Goal: Transaction & Acquisition: Purchase product/service

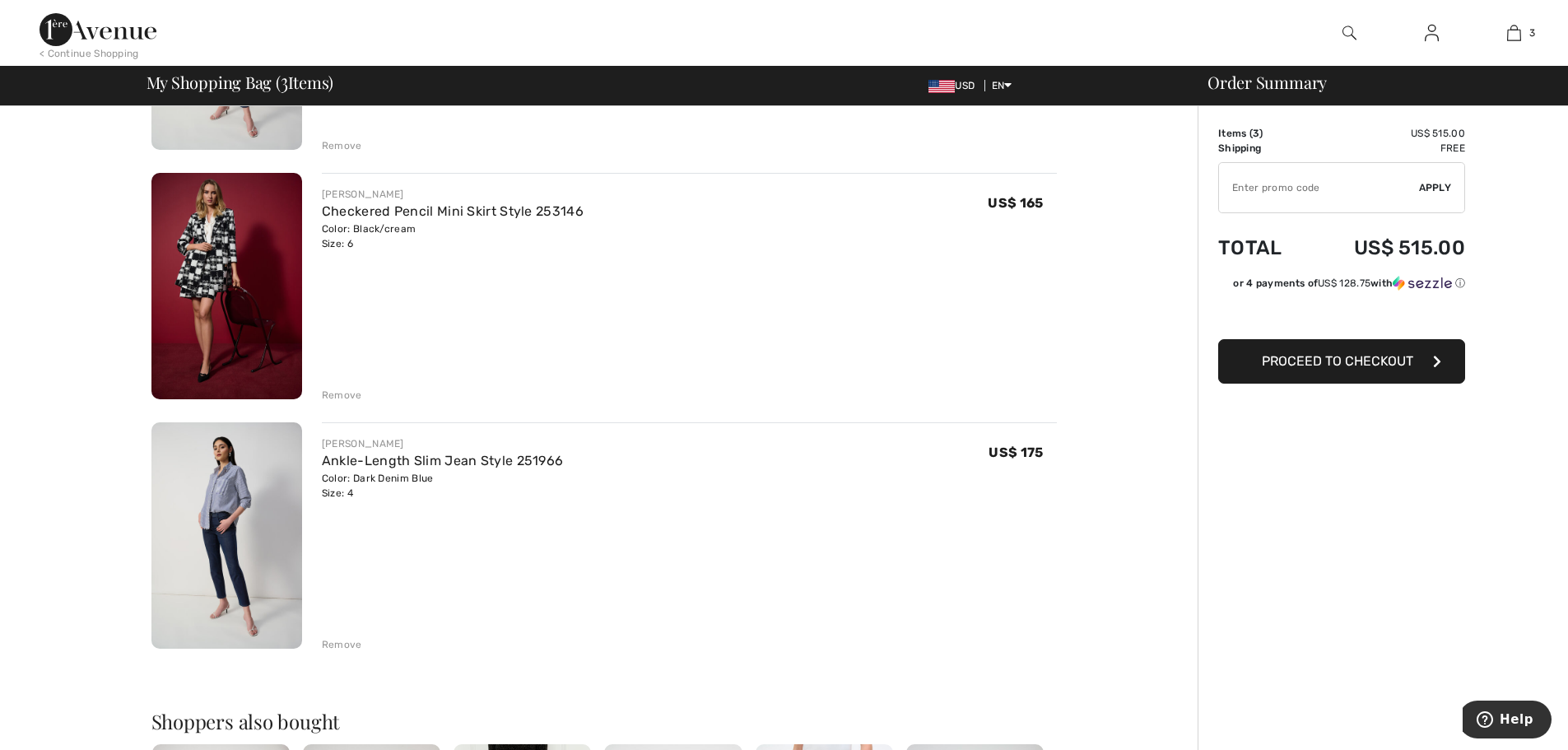
scroll to position [329, 0]
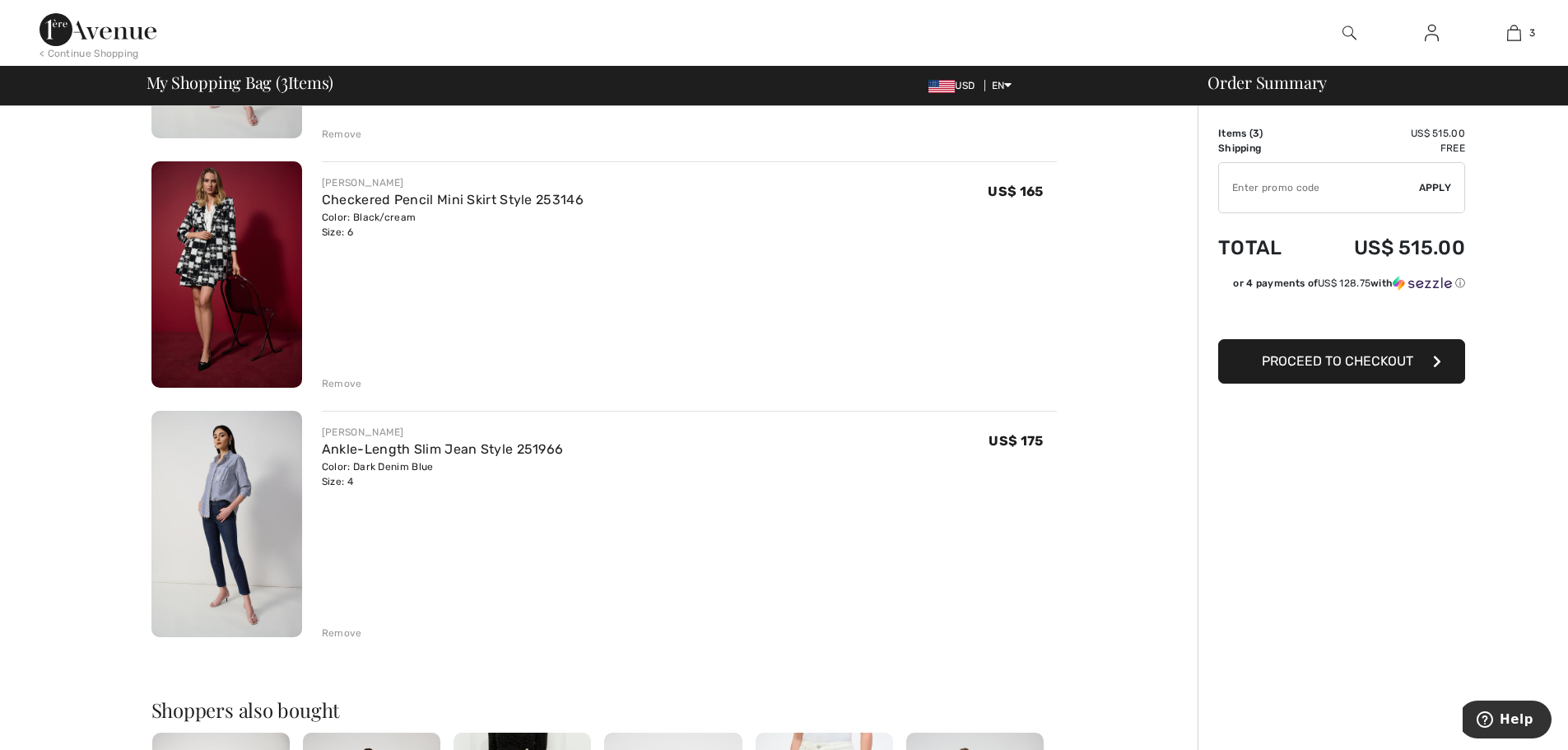
click at [340, 635] on div "Remove" at bounding box center [342, 633] width 41 height 15
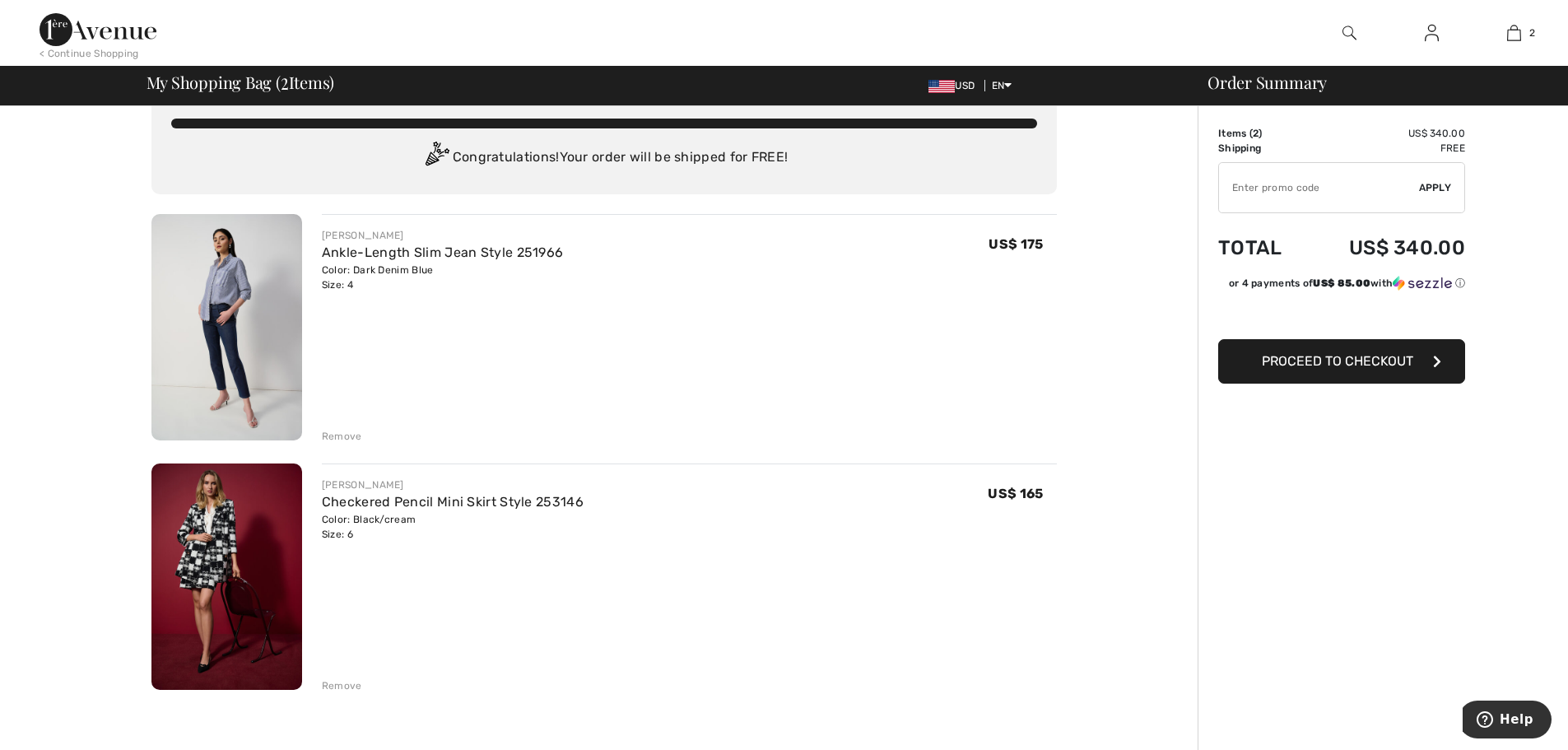
scroll to position [0, 0]
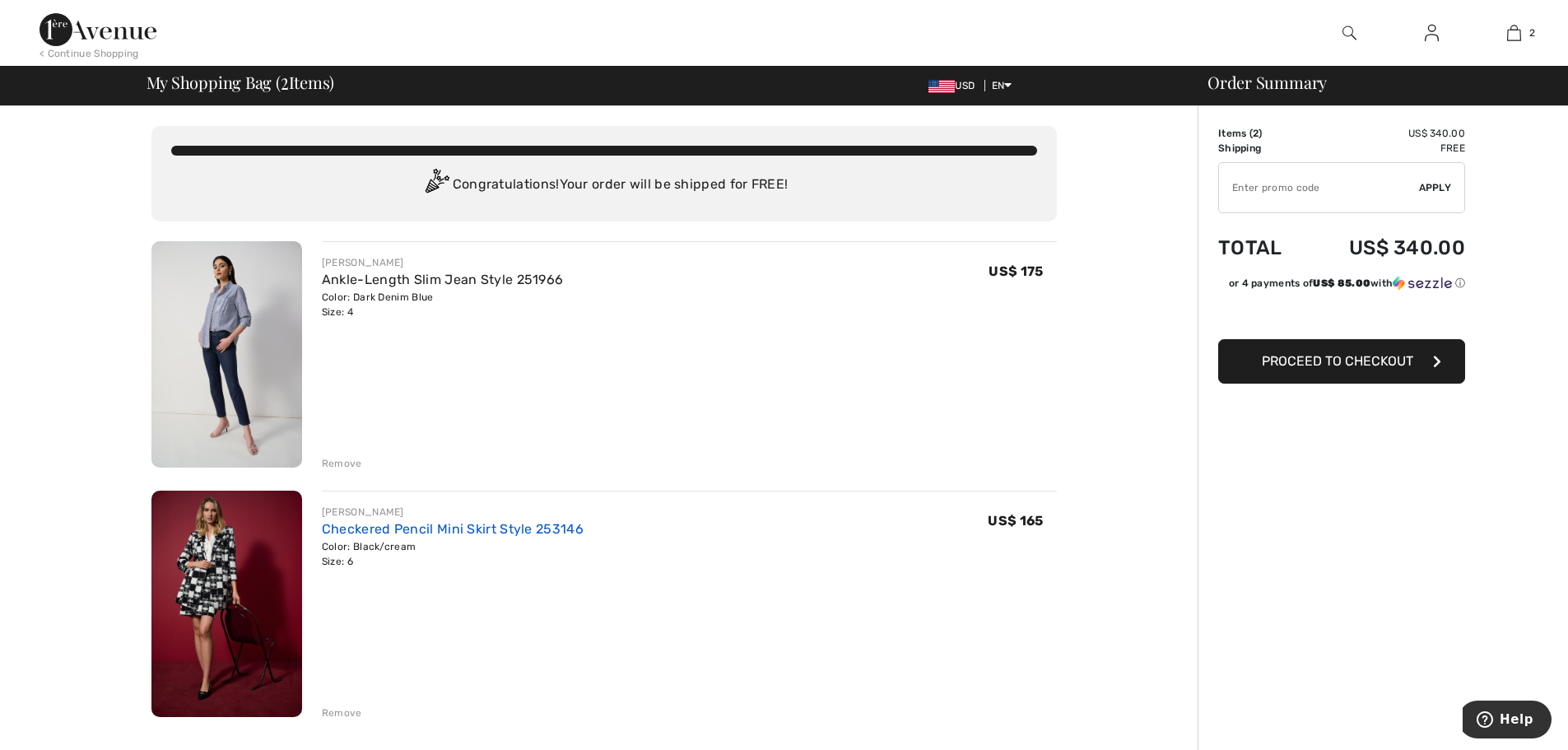
click at [389, 524] on link "Checkered Pencil Mini Skirt Style 253146" at bounding box center [453, 529] width 262 height 15
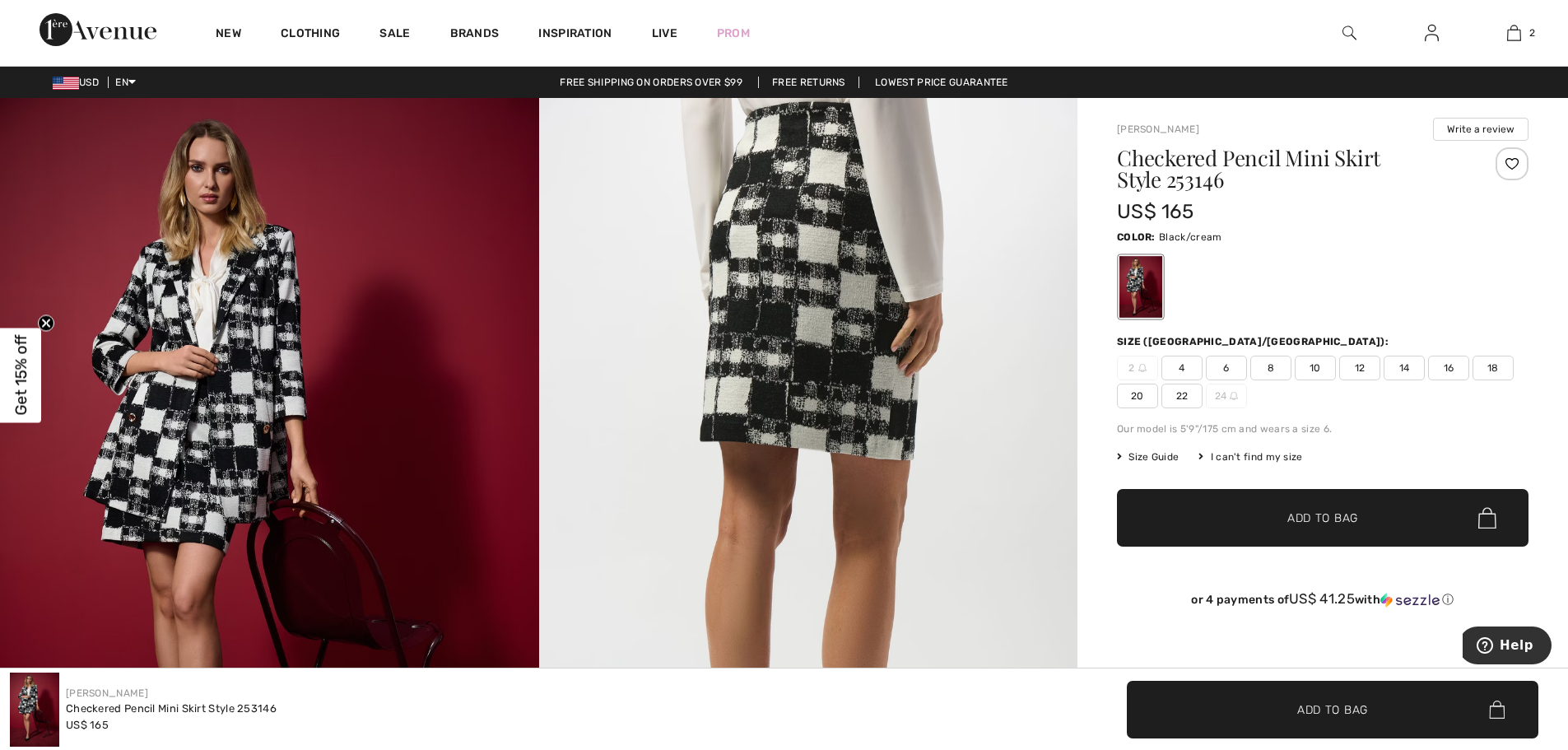
scroll to position [329, 0]
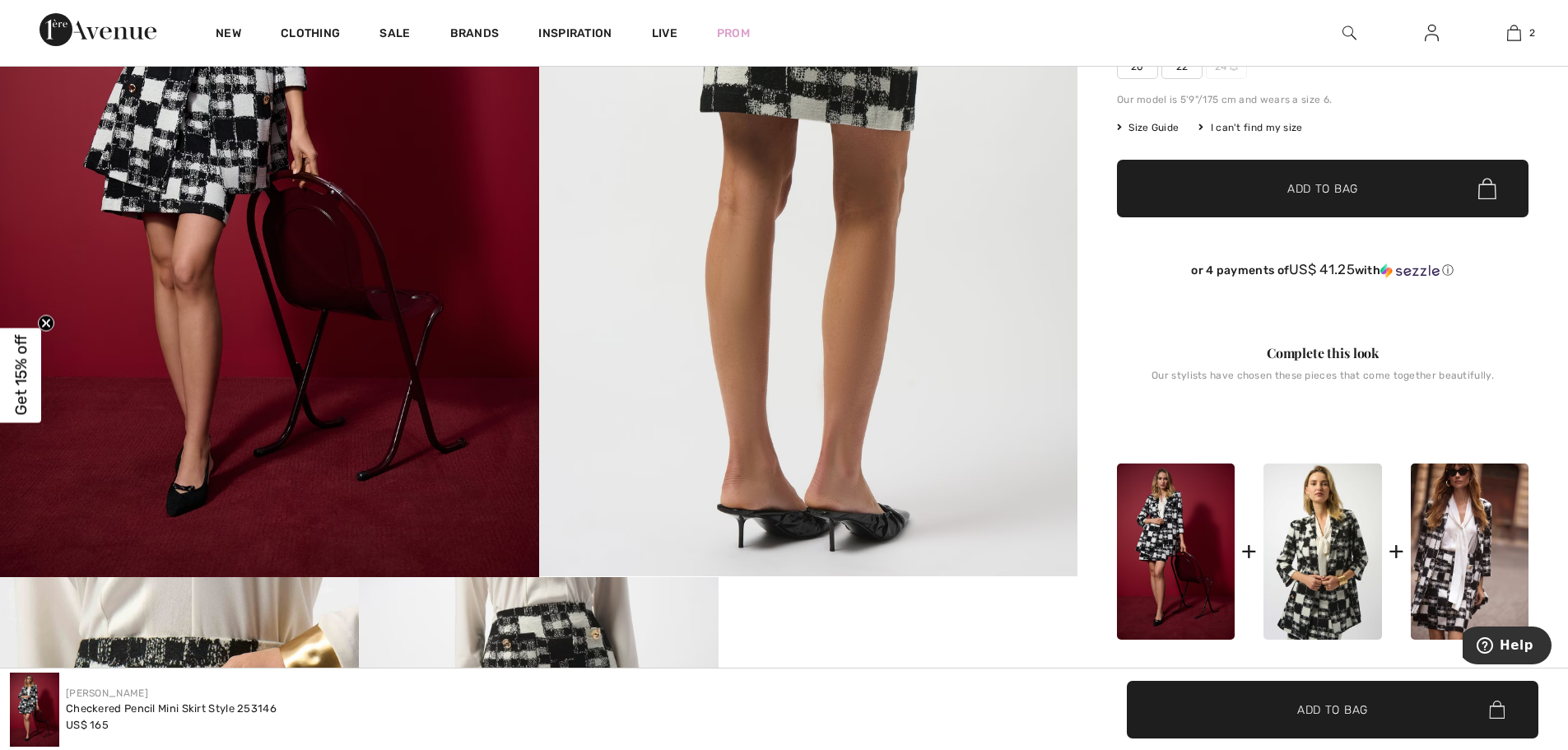
click at [1316, 543] on img at bounding box center [1322, 552] width 118 height 177
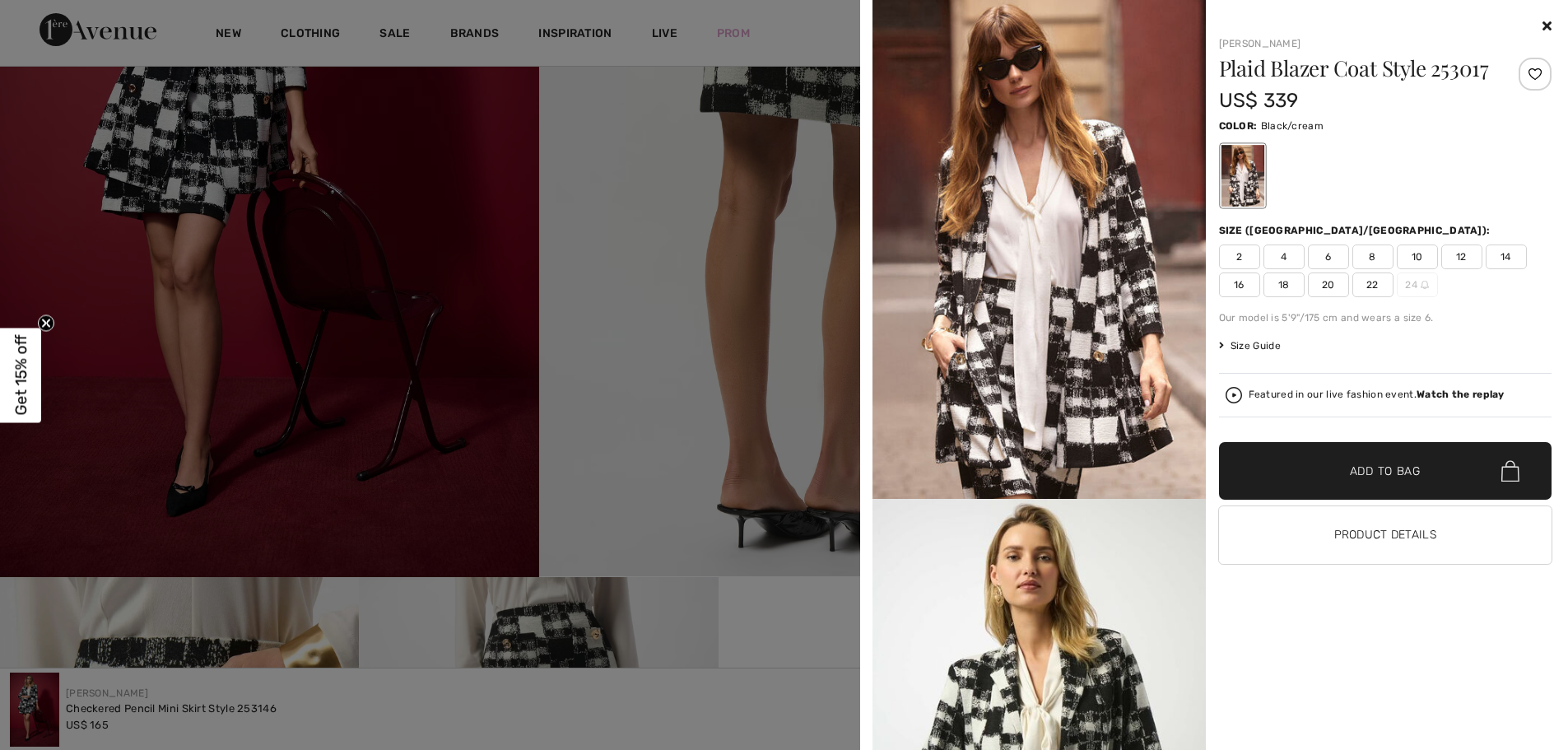
click at [1287, 259] on span "4" at bounding box center [1284, 257] width 42 height 25
click at [1390, 475] on span "Add to Bag" at bounding box center [1384, 471] width 71 height 17
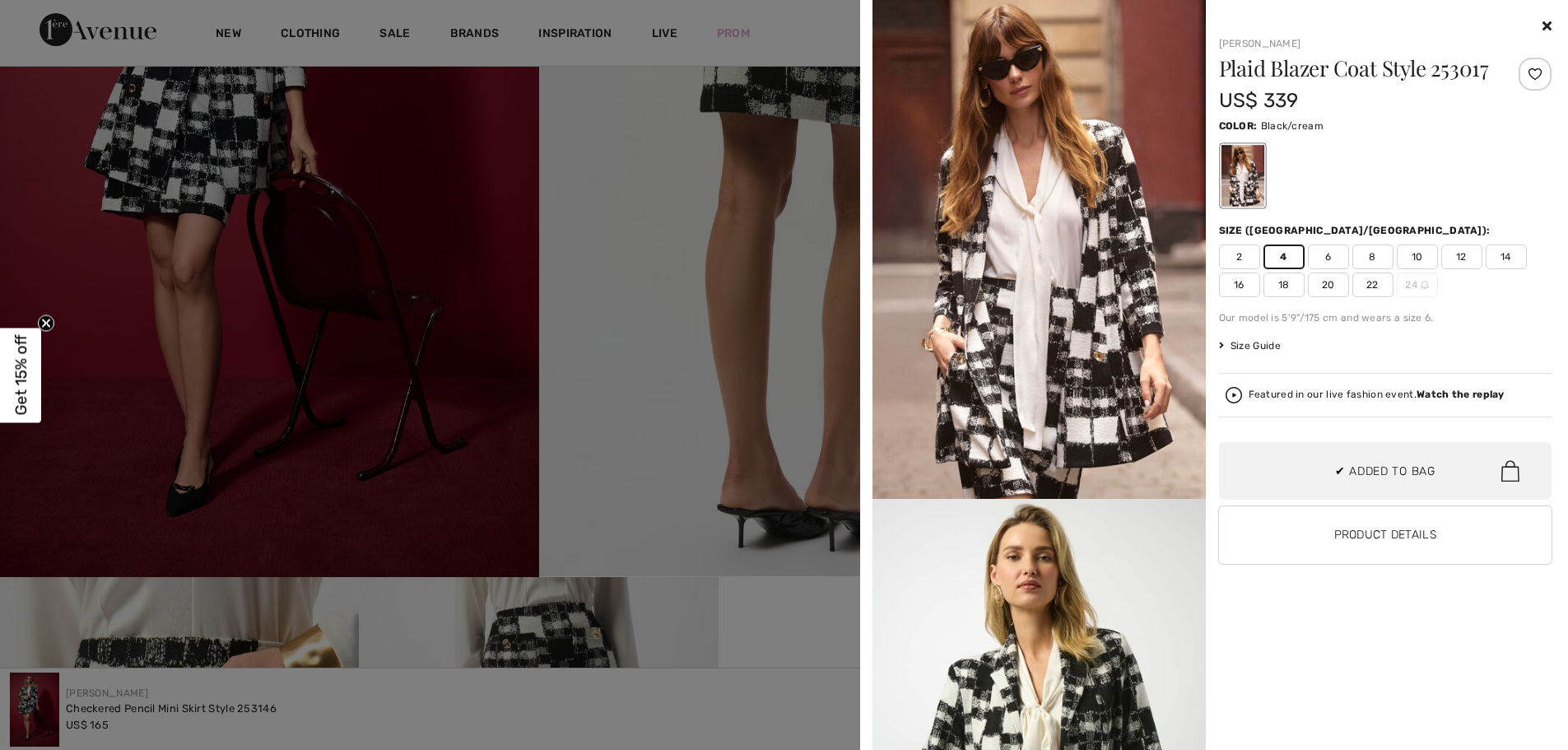
scroll to position [0, 0]
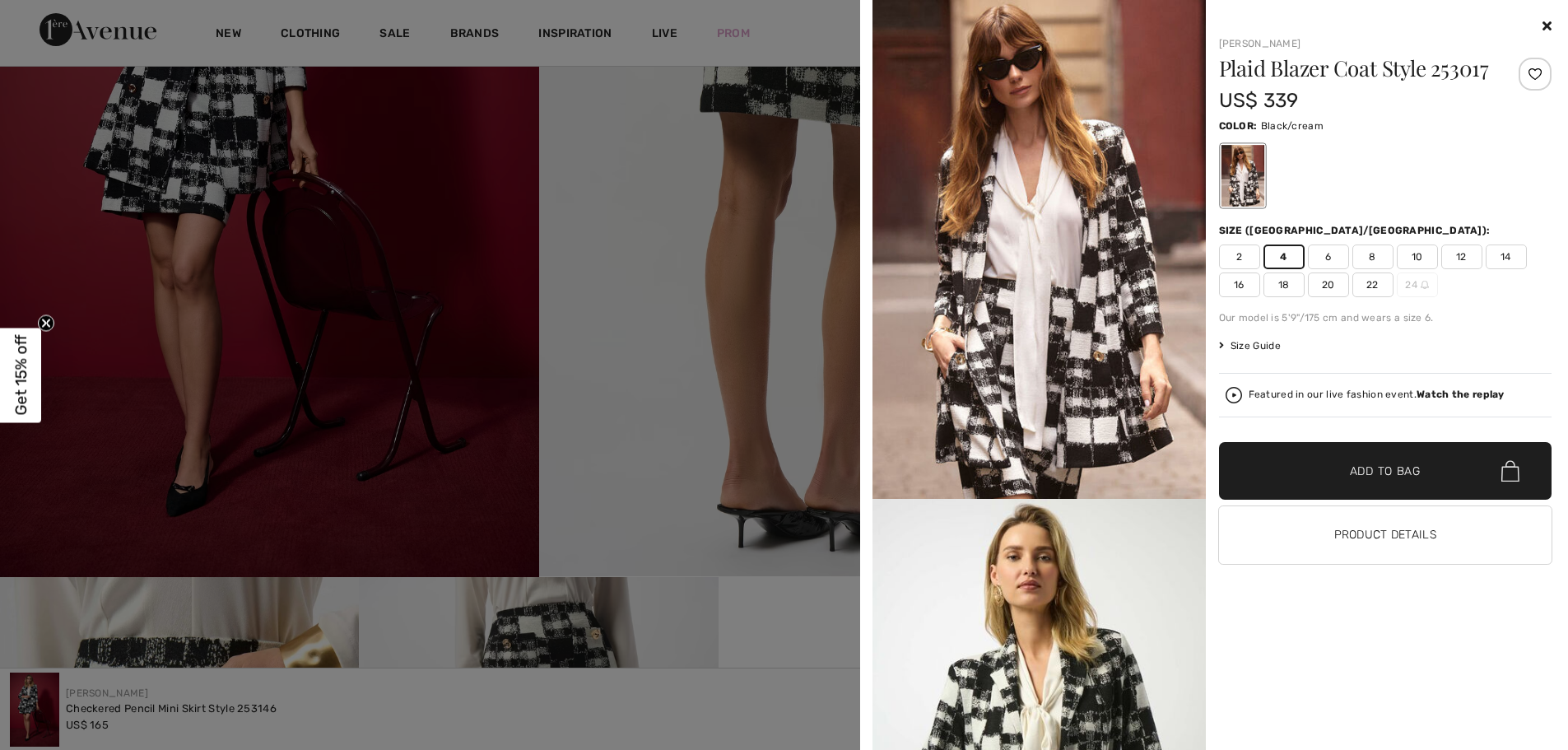
click at [1547, 25] on icon at bounding box center [1546, 26] width 9 height 14
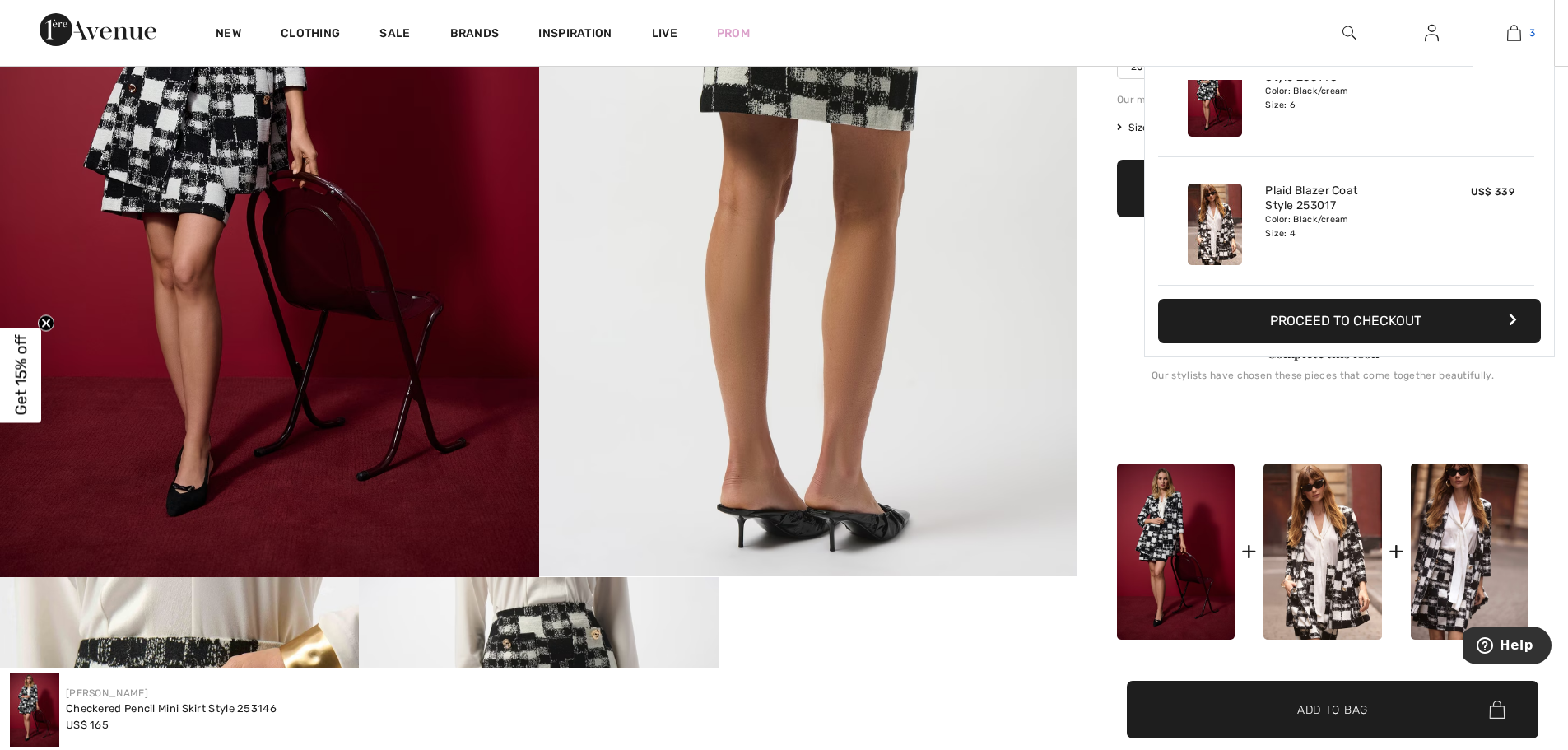
click at [1525, 30] on link "3" at bounding box center [1513, 33] width 80 height 19
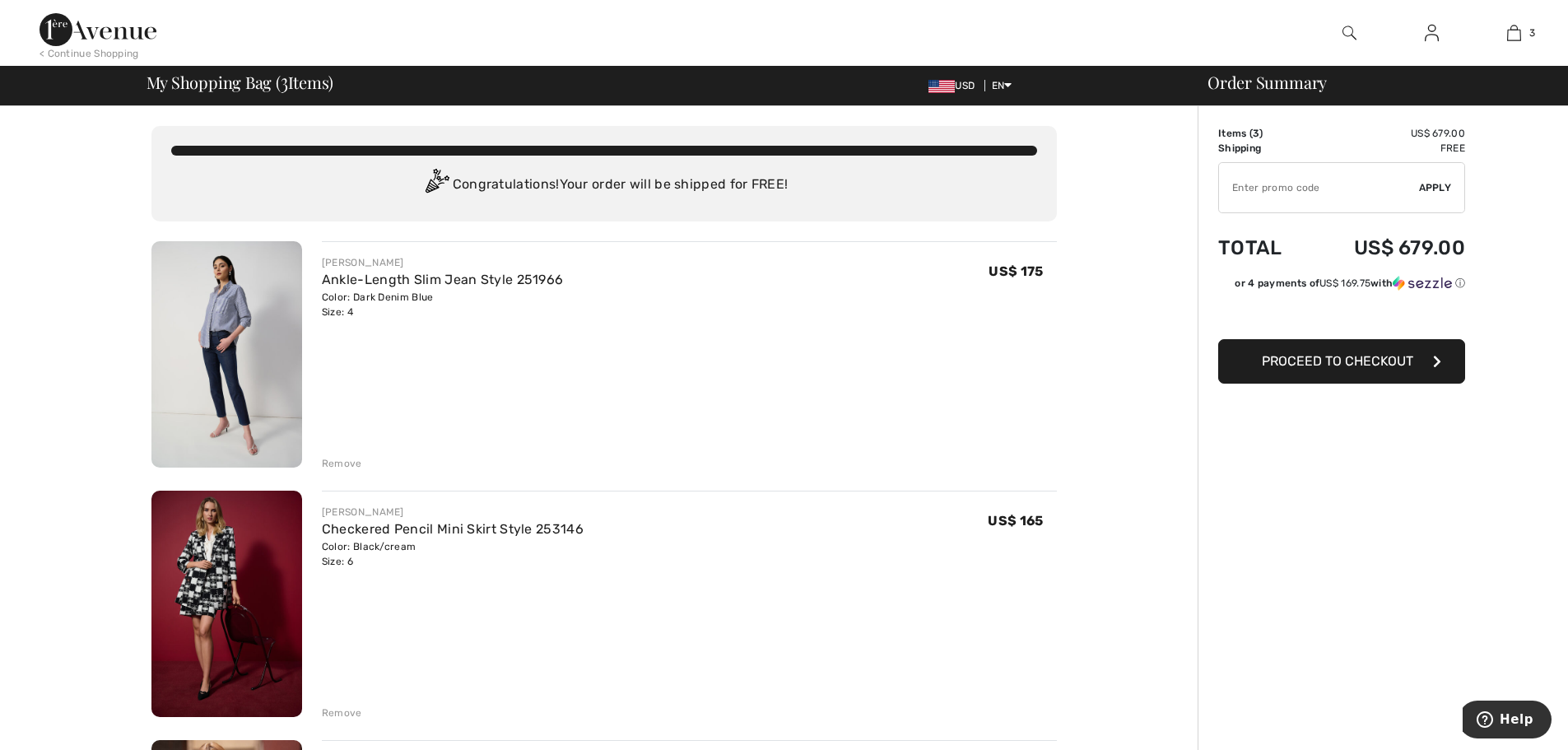
click at [1346, 369] on button "Proceed to Checkout" at bounding box center [1341, 362] width 247 height 45
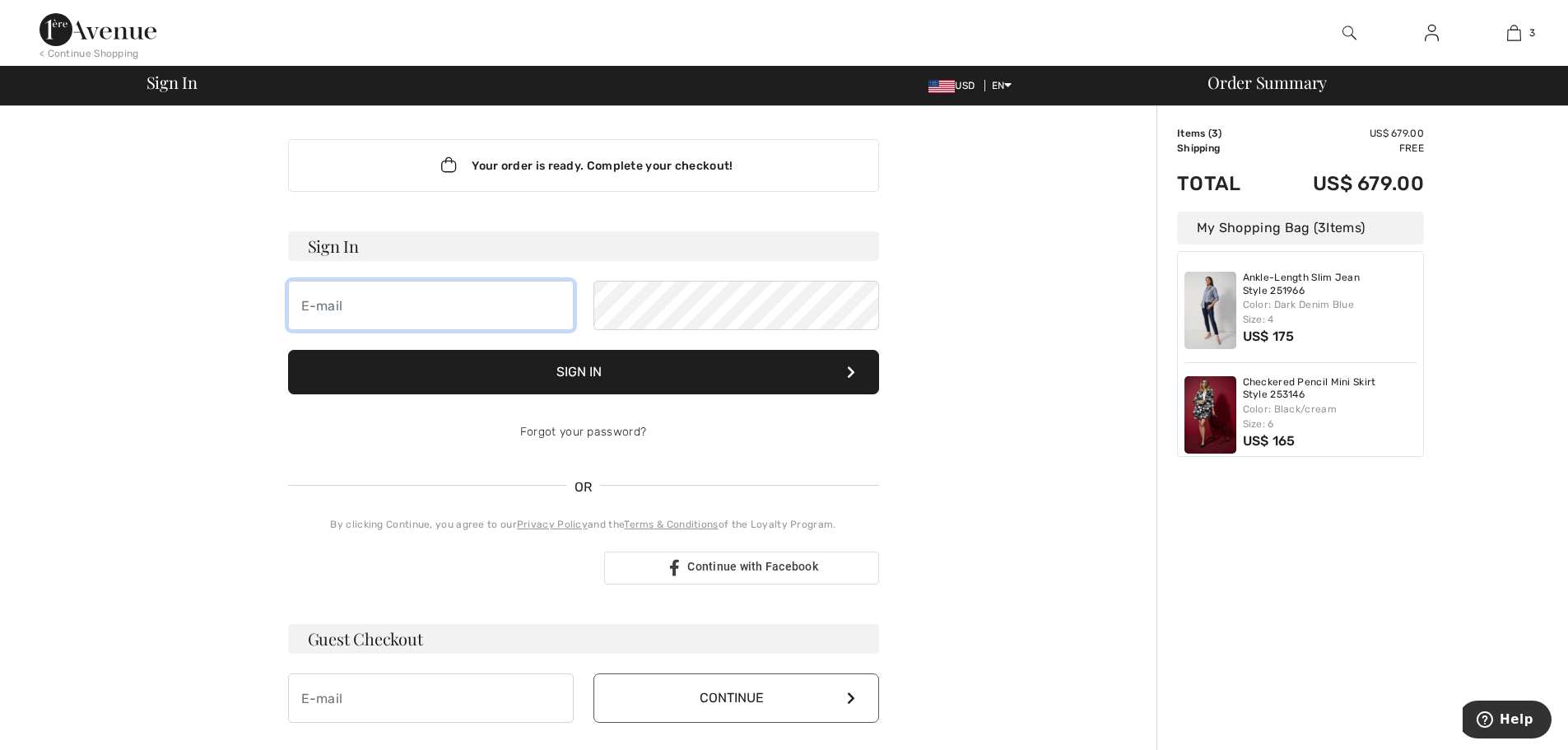
click at [489, 302] on input "email" at bounding box center [430, 305] width 285 height 49
type input "[EMAIL_ADDRESS][DOMAIN_NAME]"
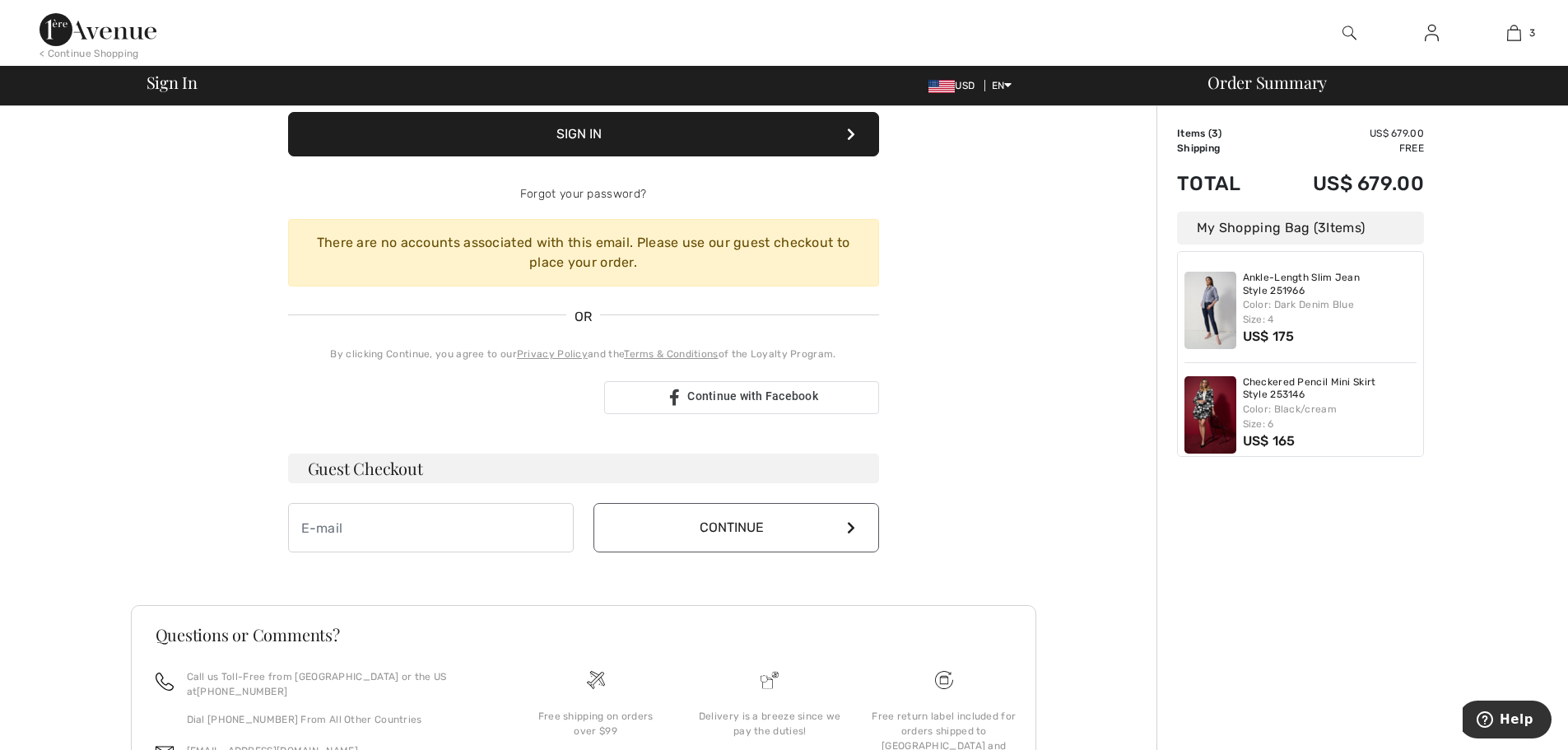
scroll to position [247, 0]
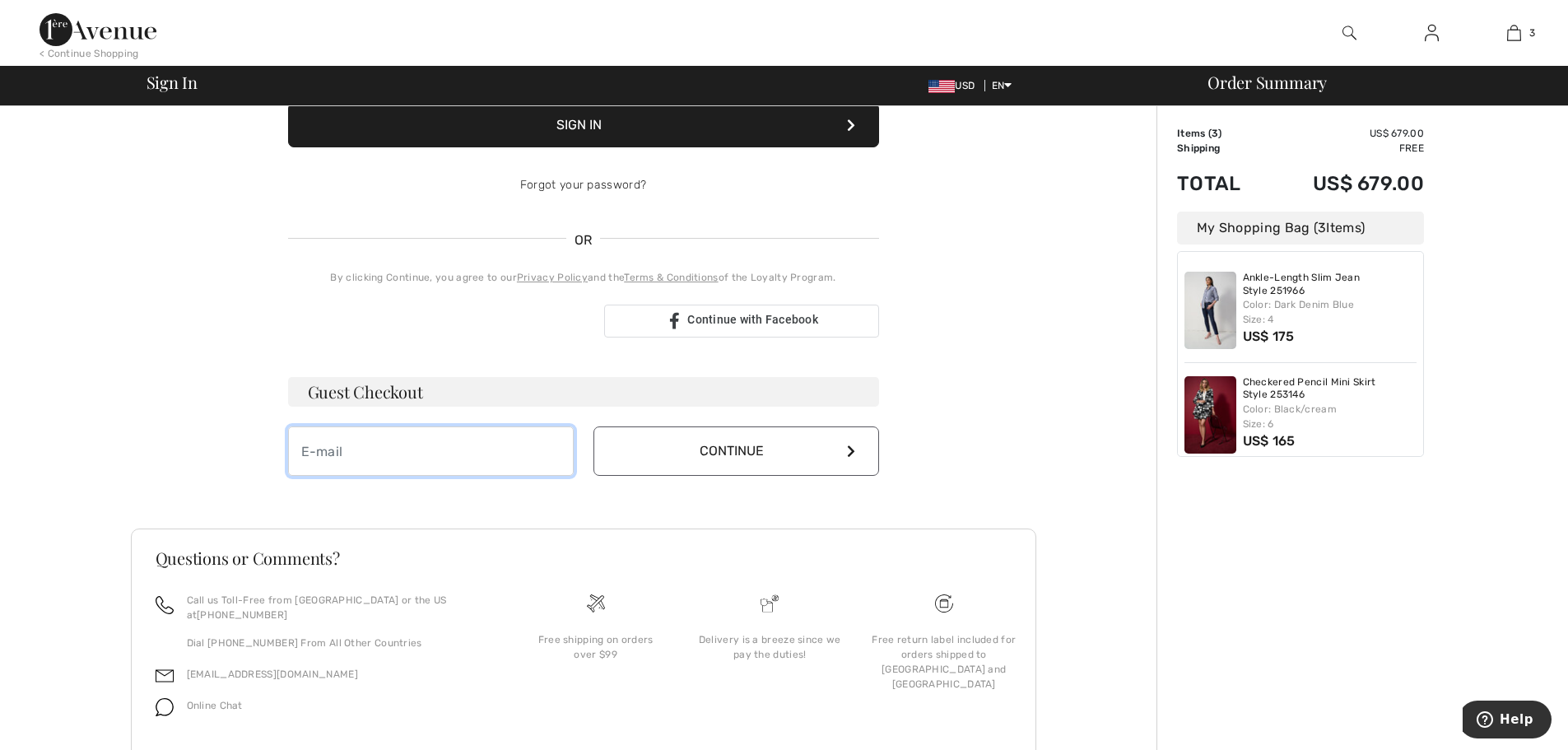
click at [403, 438] on input "email" at bounding box center [430, 451] width 285 height 49
type input "[EMAIL_ADDRESS][DOMAIN_NAME]"
click at [762, 461] on button "Continue" at bounding box center [735, 451] width 285 height 49
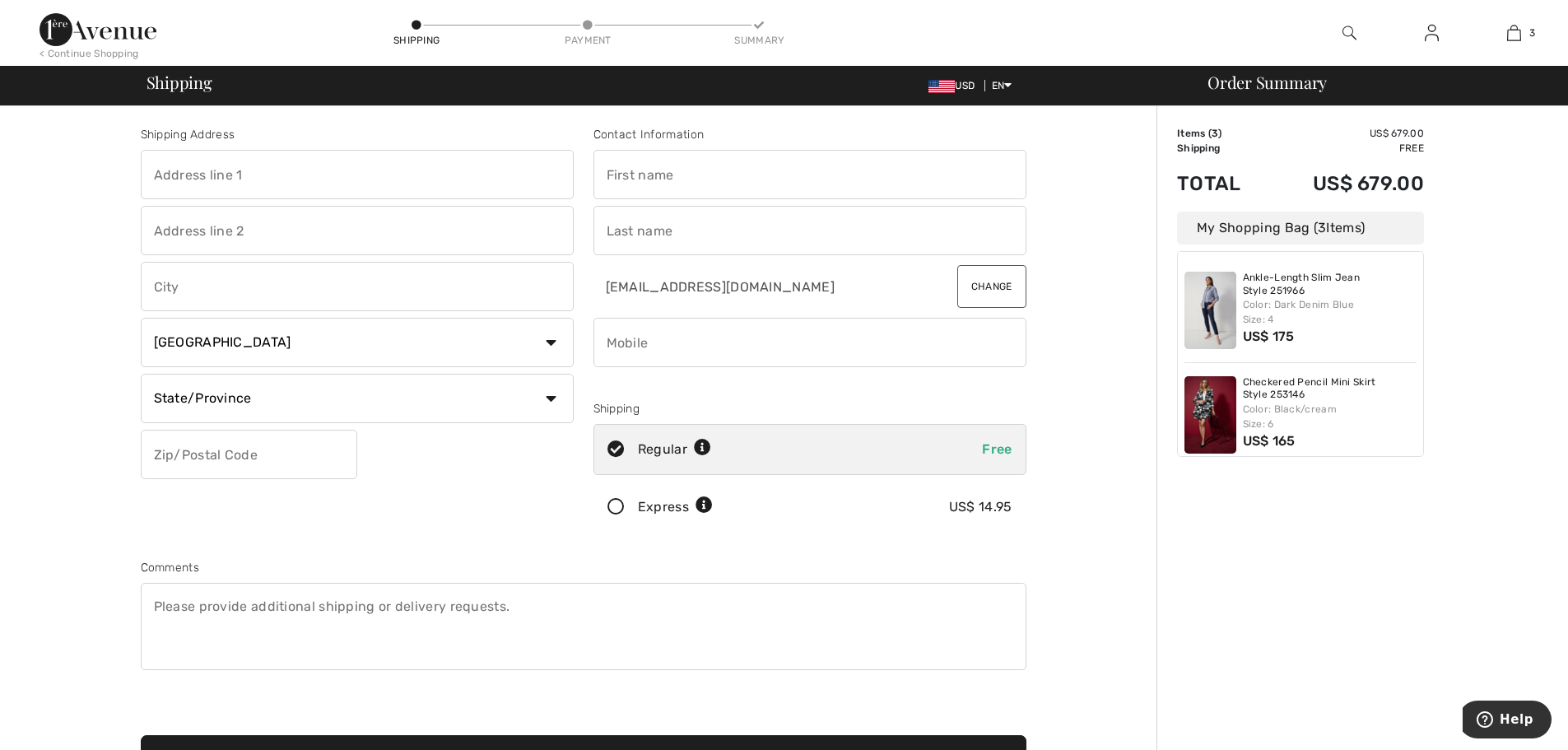
click at [340, 176] on input "text" at bounding box center [357, 174] width 433 height 49
type input "[STREET_ADDRESS]"
type input "[GEOGRAPHIC_DATA]"
select select "US"
select select "CA"
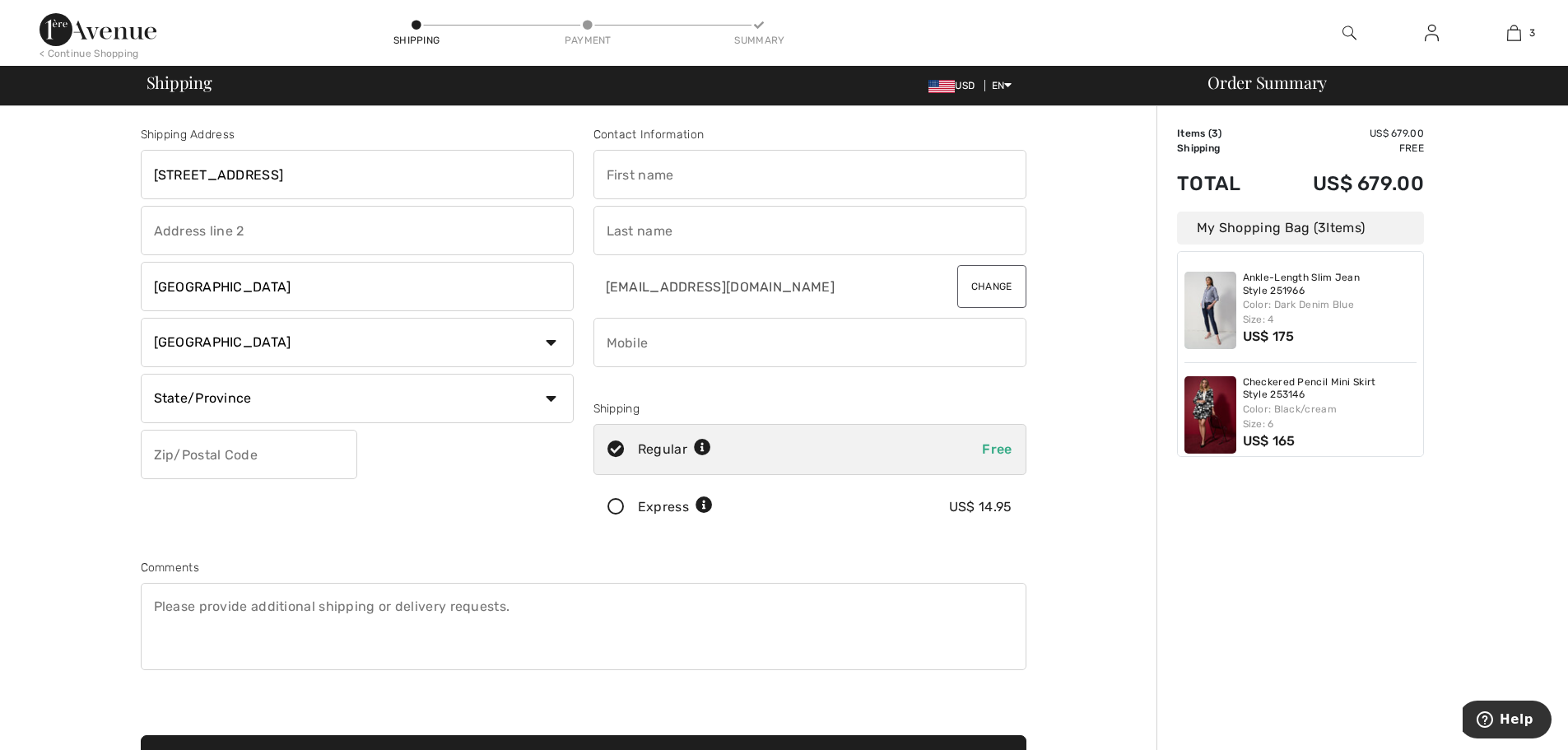
type input "92663"
type input "[PERSON_NAME]"
type input "9098569748"
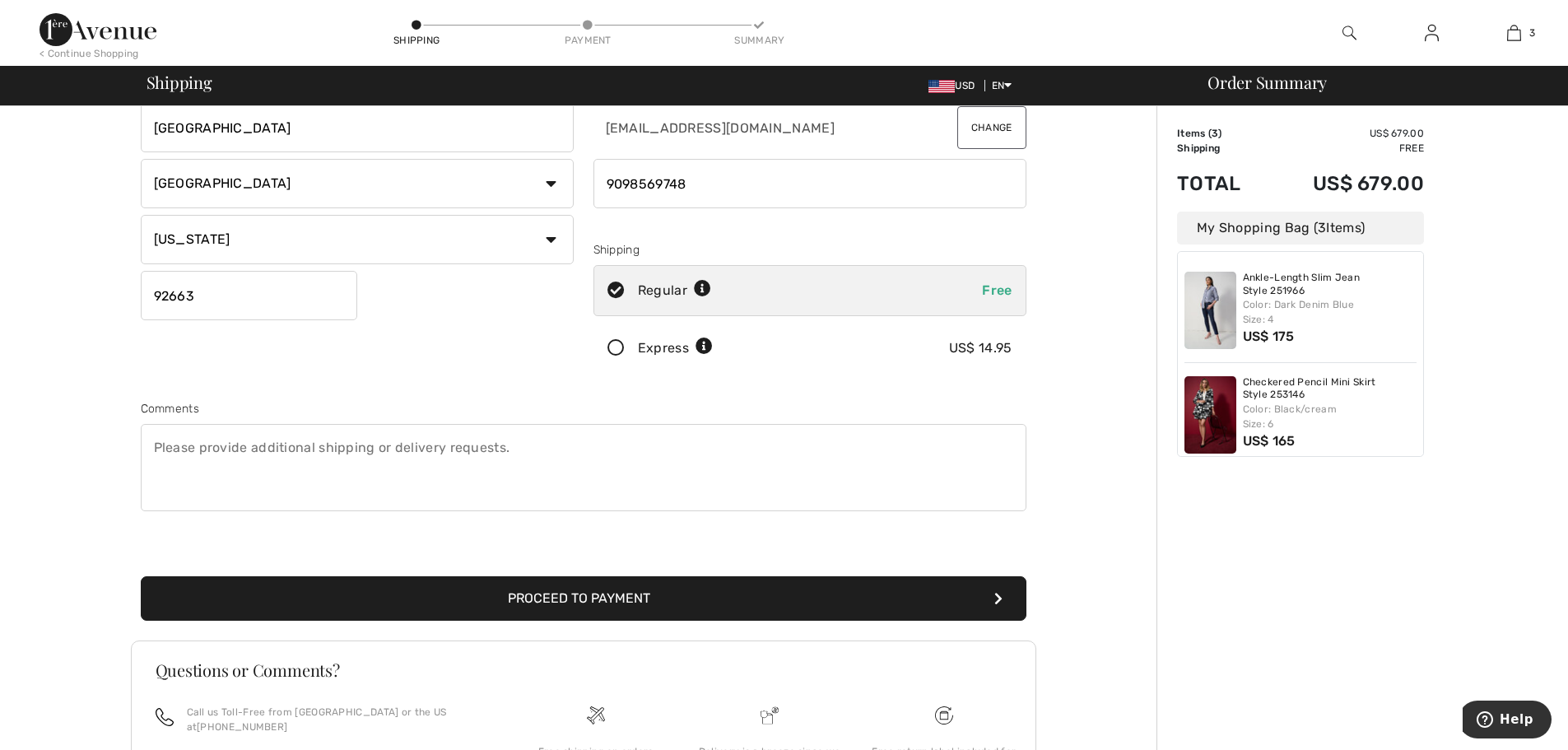
scroll to position [165, 0]
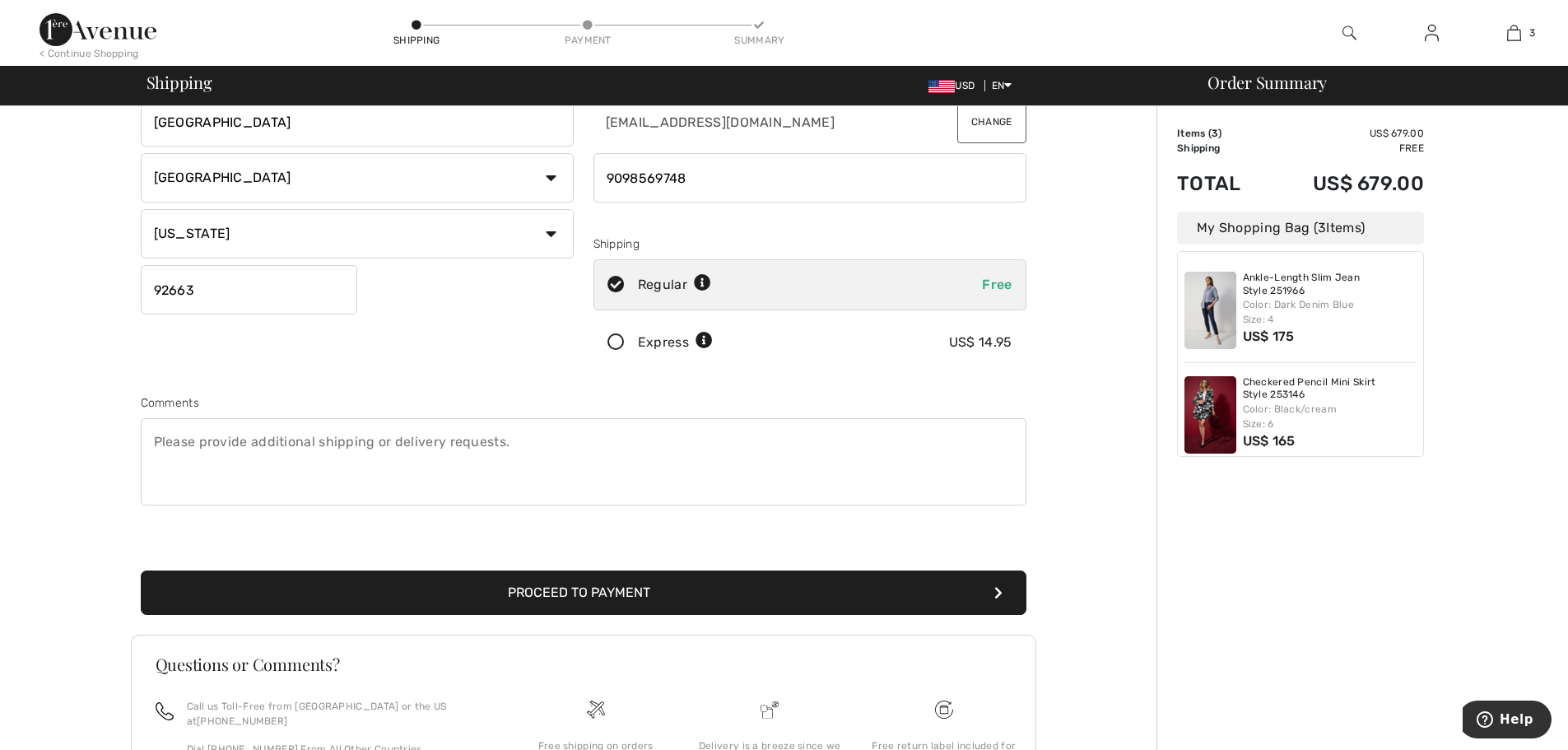
click at [576, 593] on button "Proceed to Payment" at bounding box center [582, 593] width 885 height 45
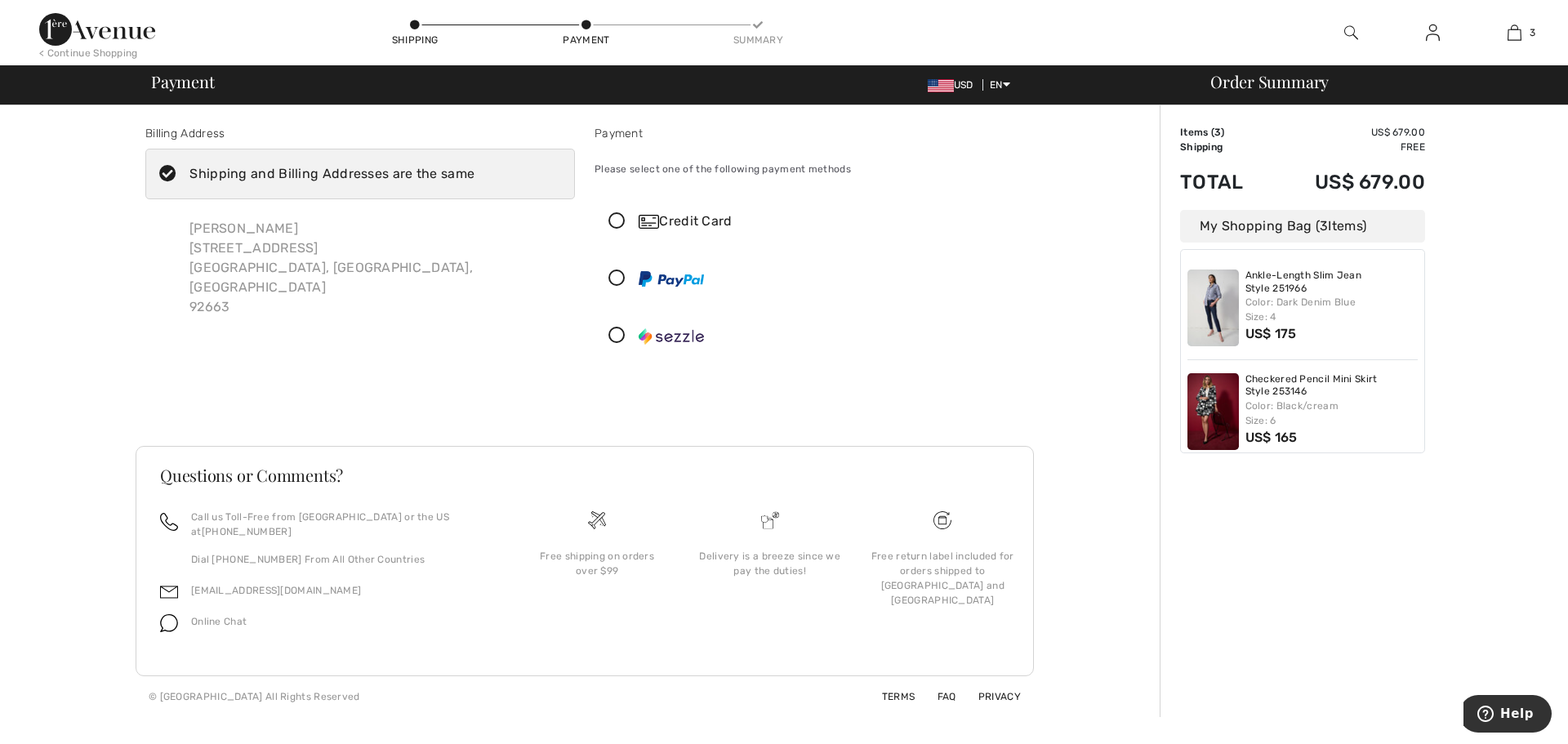
click at [615, 224] on icon at bounding box center [616, 222] width 43 height 17
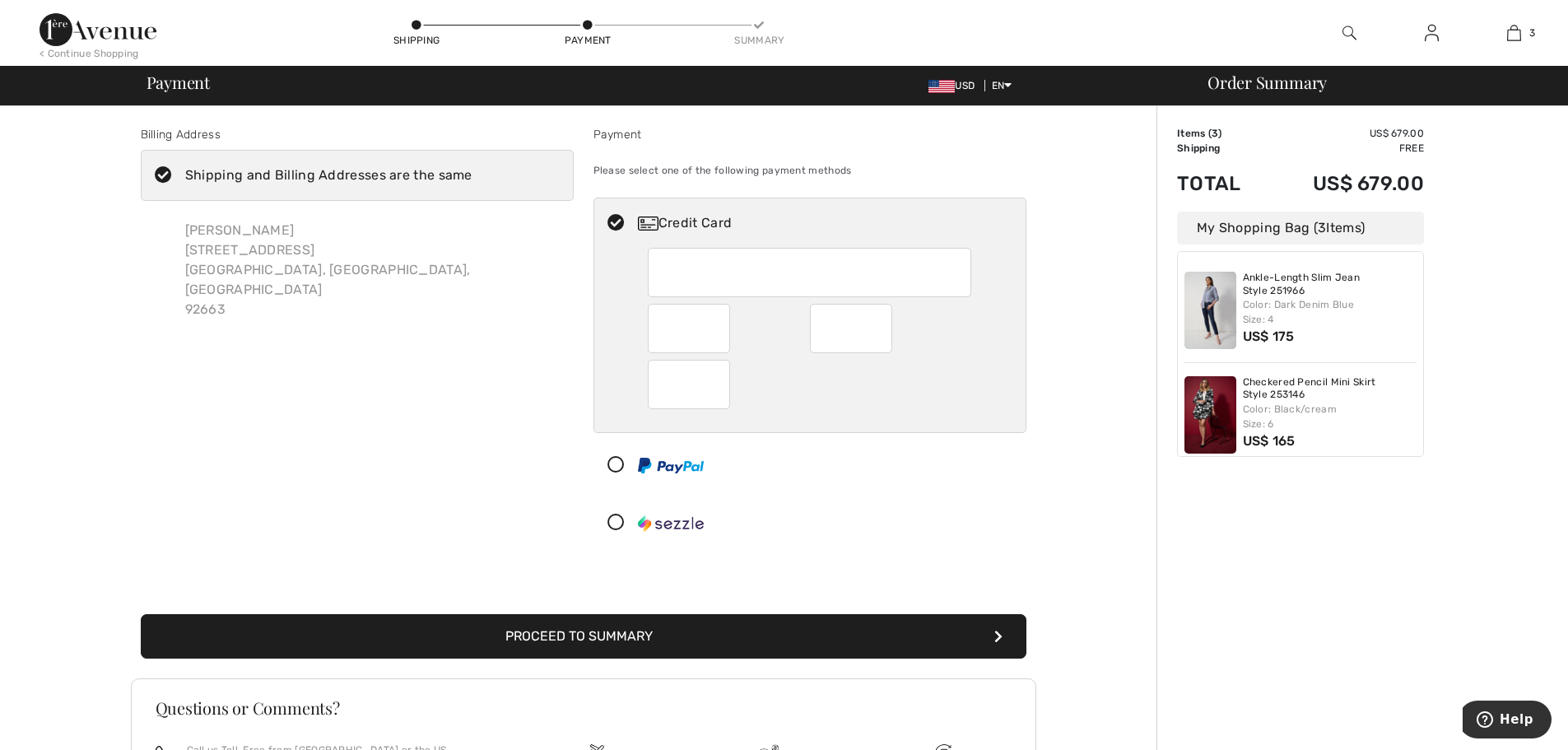
click at [408, 373] on div "Billing Address Shipping and Billing Addresses are the same [PERSON_NAME] [STRE…" at bounding box center [357, 340] width 453 height 429
click at [372, 394] on div "Billing Address Shipping and Billing Addresses are the same Alexandra Chamberla…" at bounding box center [357, 340] width 453 height 429
drag, startPoint x: 288, startPoint y: 407, endPoint x: 448, endPoint y: 367, distance: 164.9
click at [291, 406] on div "Billing Address Shipping and Billing Addresses are the same Alexandra Chamberla…" at bounding box center [357, 340] width 453 height 429
click at [952, 497] on div at bounding box center [810, 523] width 433 height 51
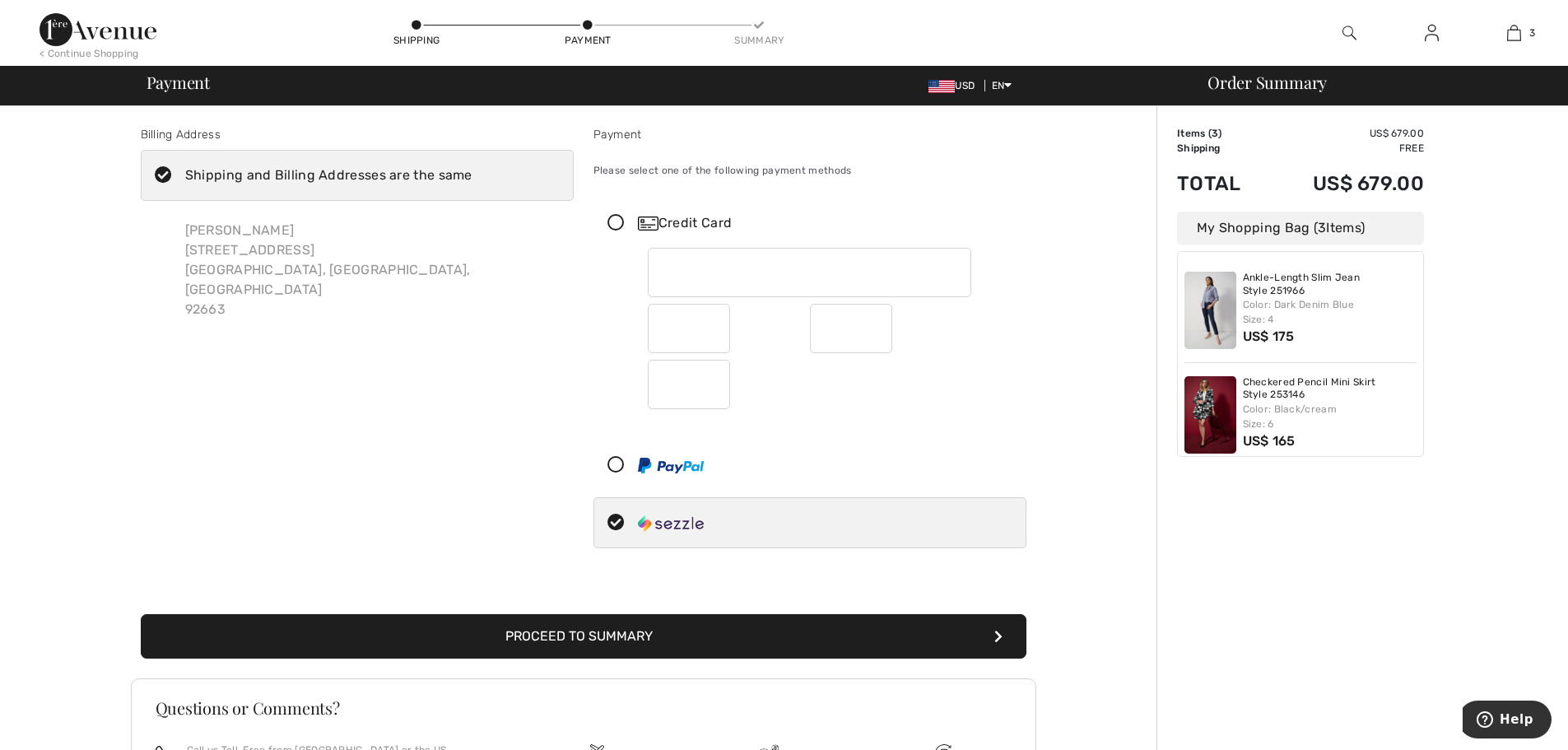
click at [511, 463] on div "Billing Address Shipping and Billing Addresses are the same Alexandra Chamberla…" at bounding box center [357, 340] width 453 height 429
click at [597, 645] on button "Proceed to Summary" at bounding box center [582, 637] width 885 height 45
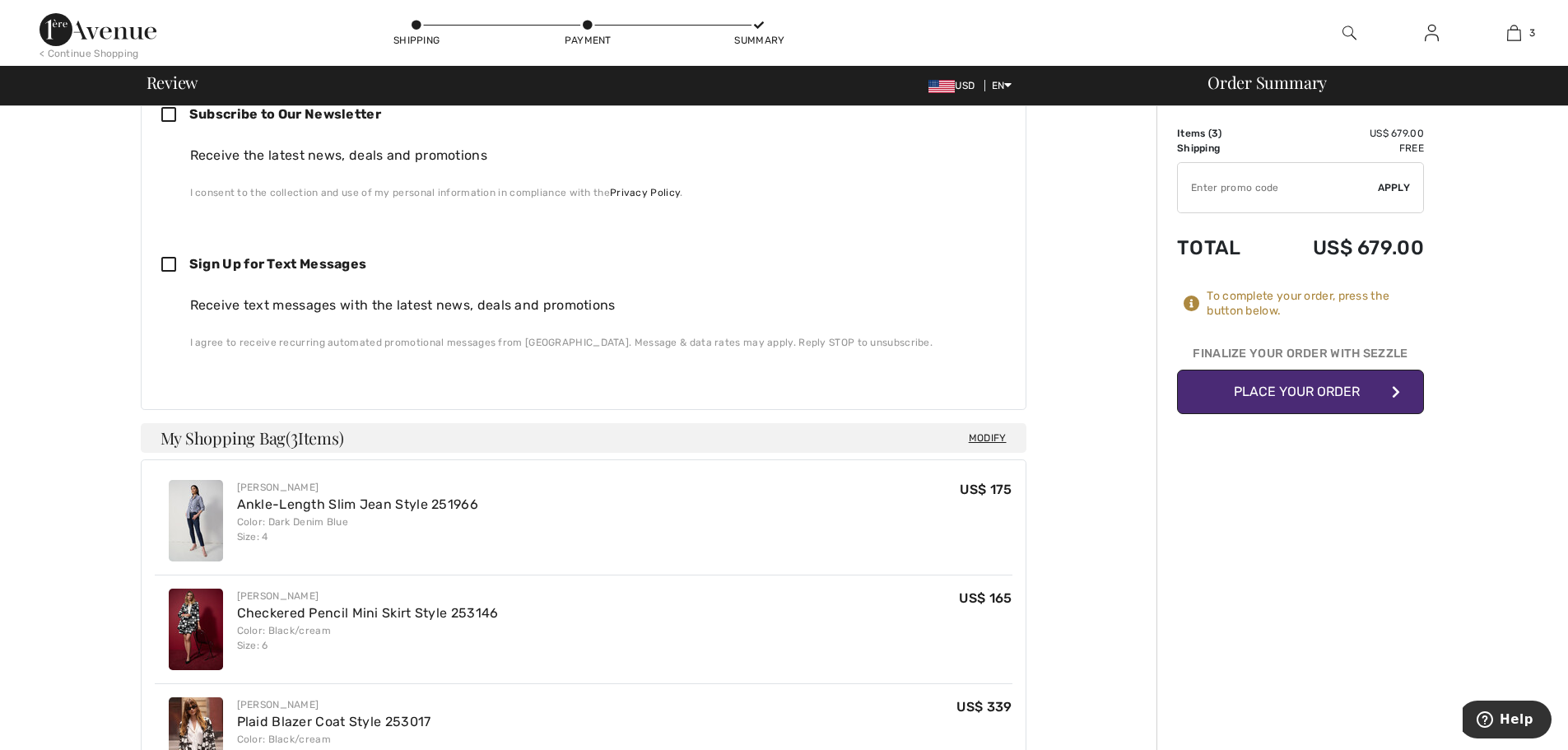
scroll to position [595, 0]
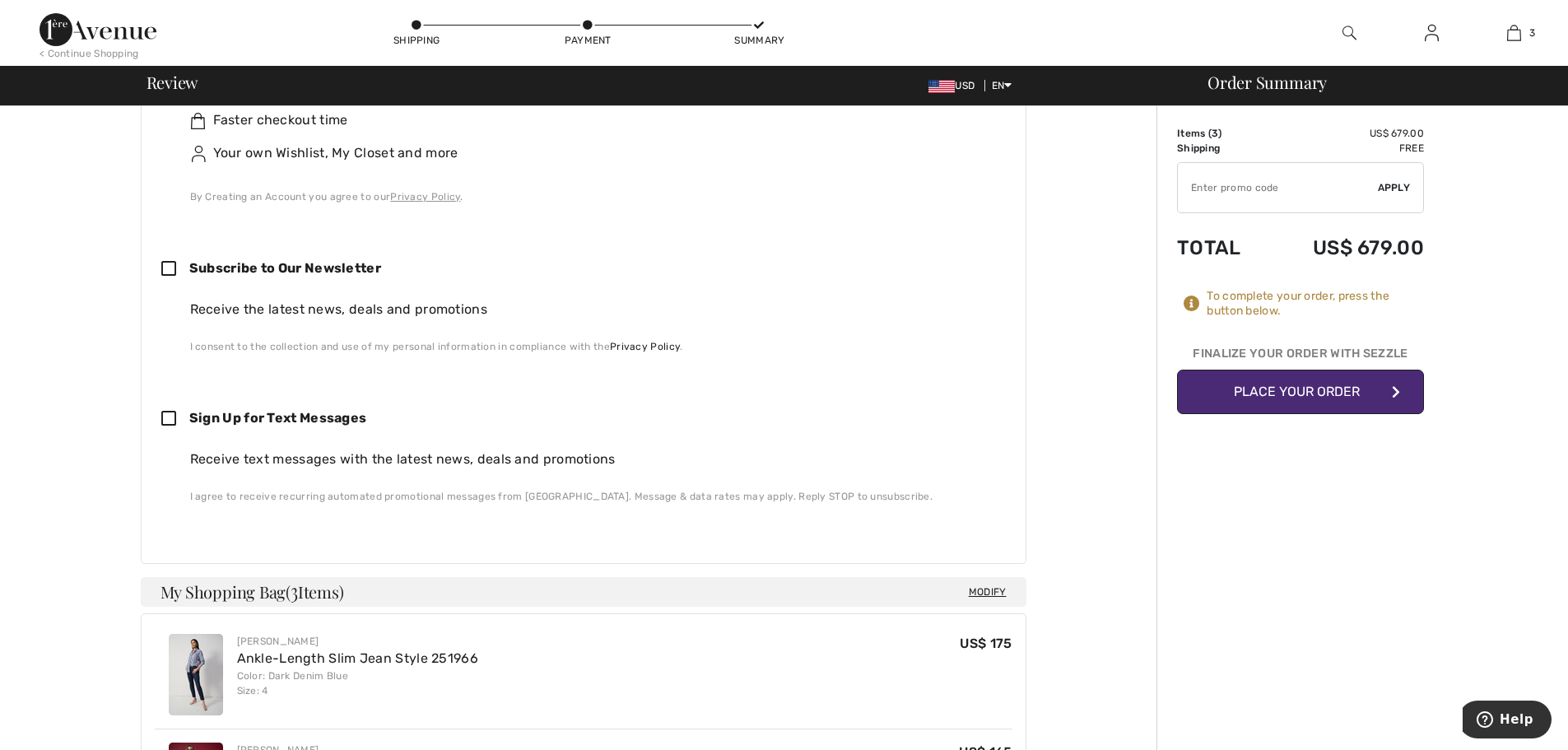
click at [1308, 405] on button "Place Your Order" at bounding box center [1300, 392] width 247 height 45
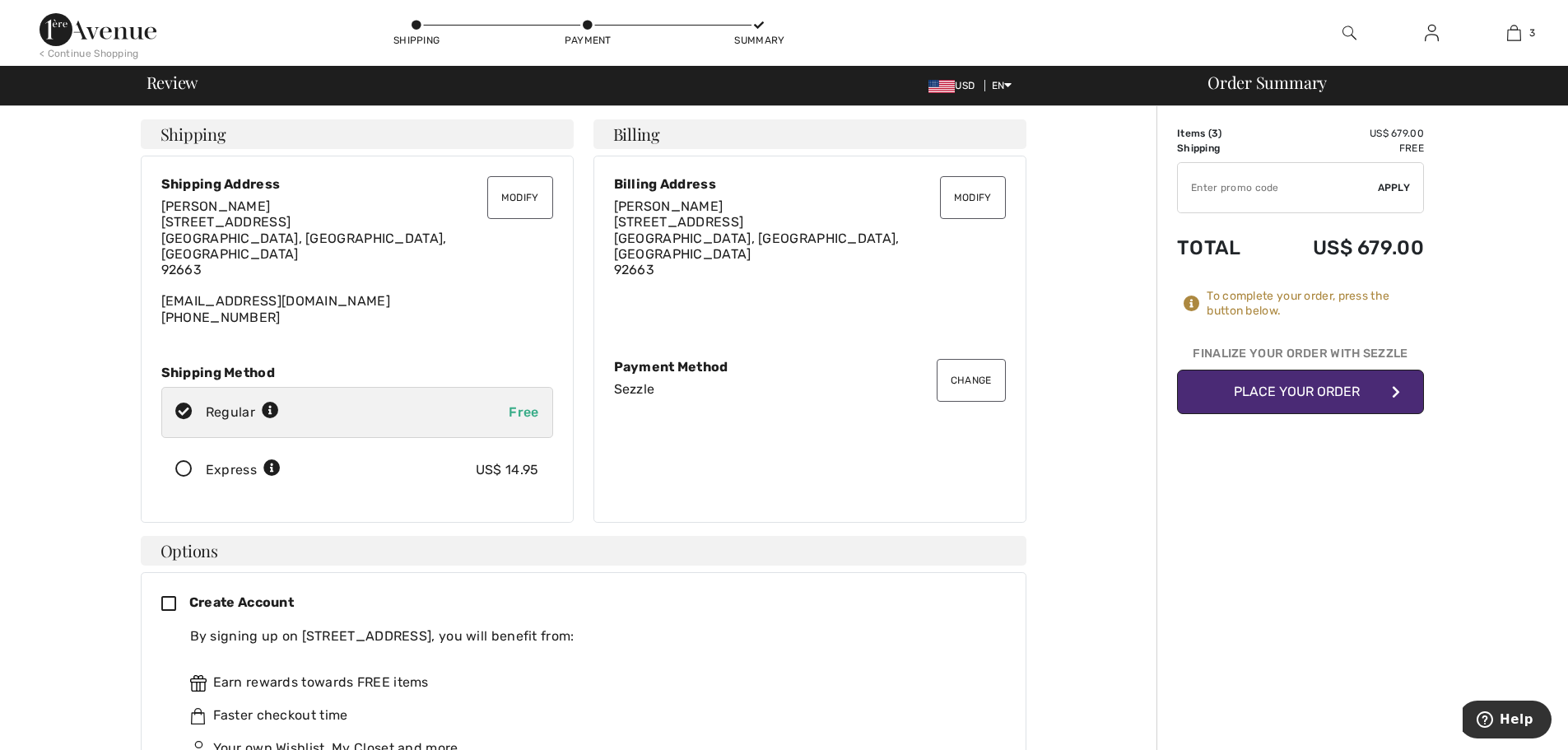
click at [999, 367] on button "Change" at bounding box center [970, 380] width 69 height 43
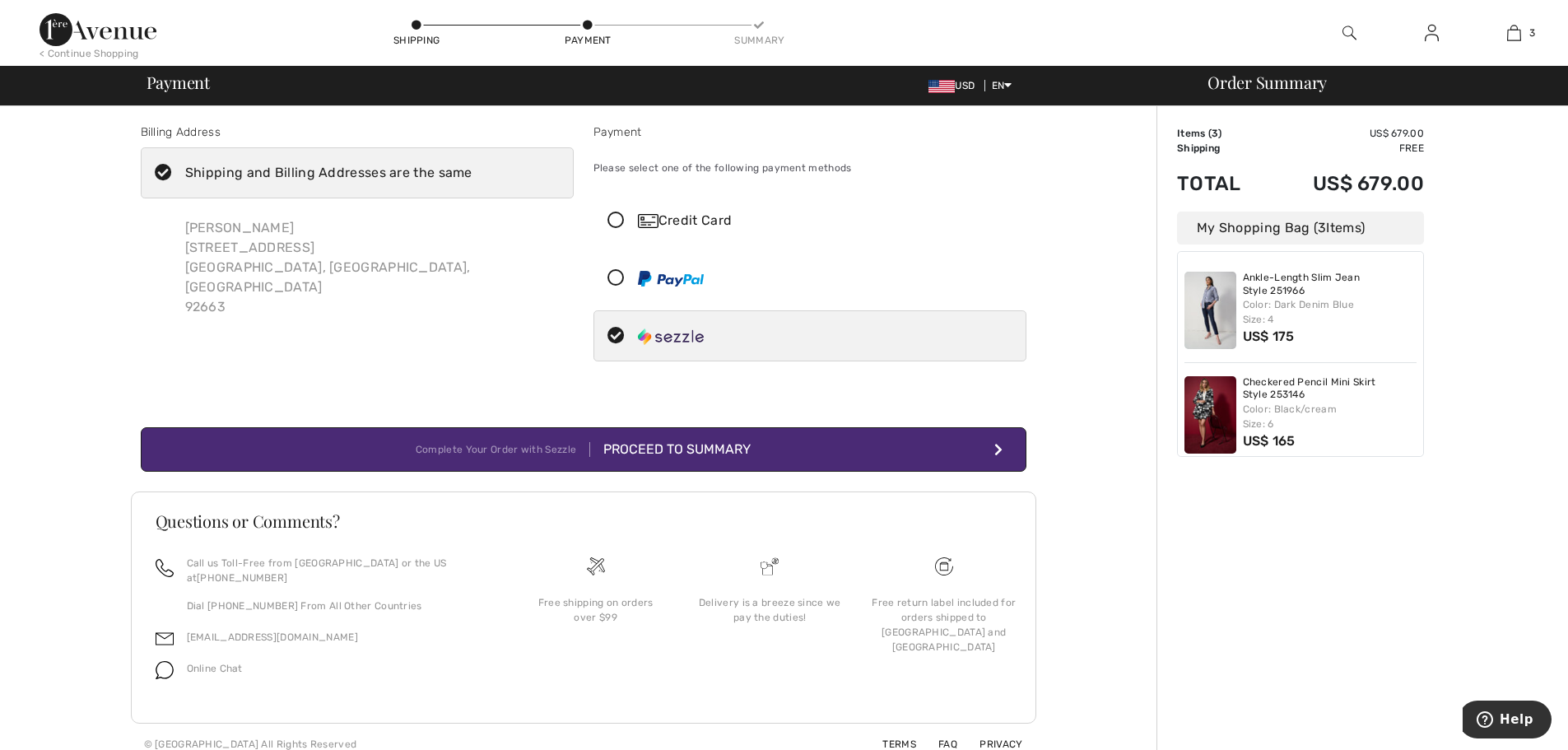
click at [618, 222] on icon at bounding box center [615, 222] width 44 height 17
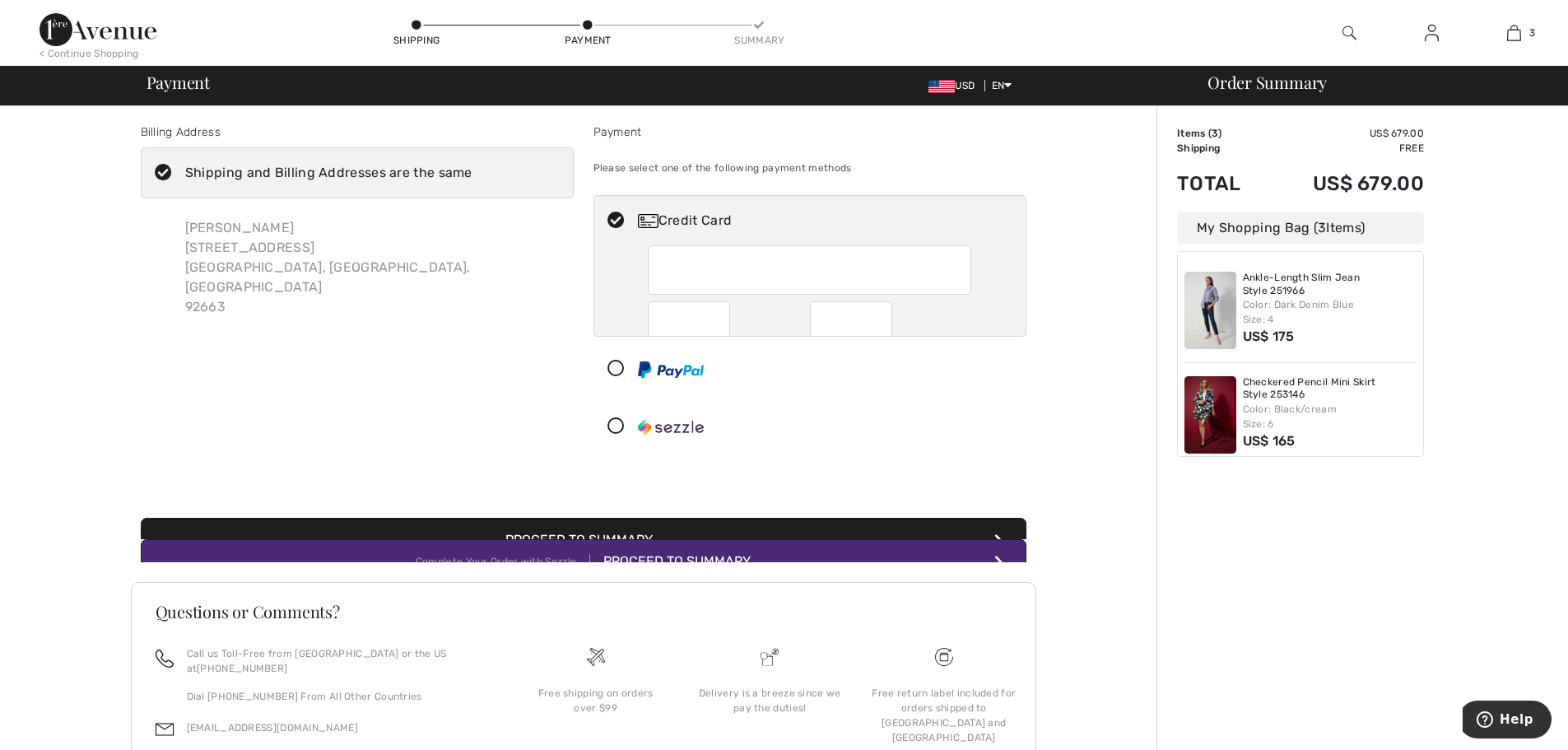
scroll to position [60, 0]
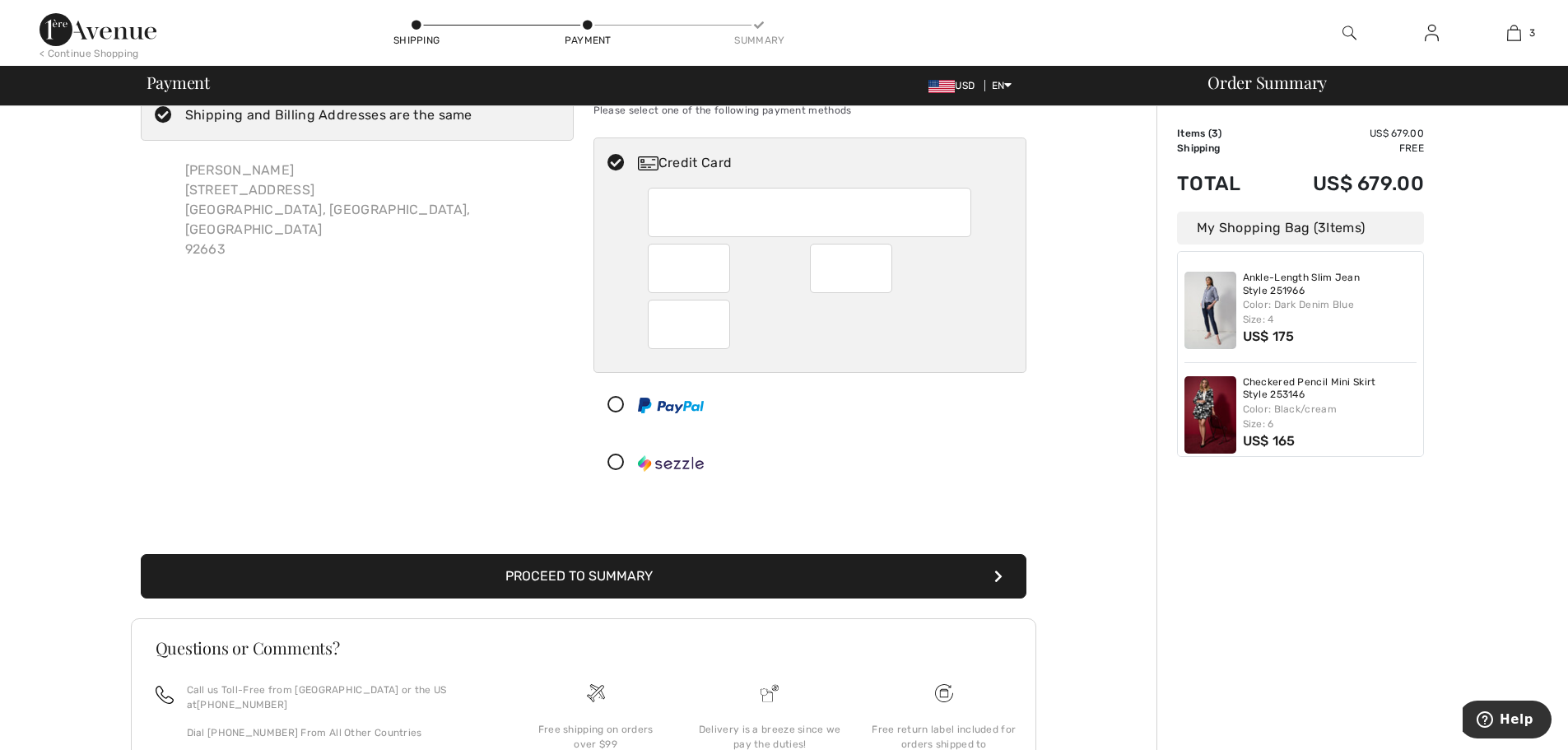
click at [466, 334] on div "Billing Address Shipping and Billing Addresses are the same [PERSON_NAME] [STRE…" at bounding box center [357, 280] width 453 height 429
click at [626, 574] on button "Proceed to Summary" at bounding box center [582, 577] width 885 height 45
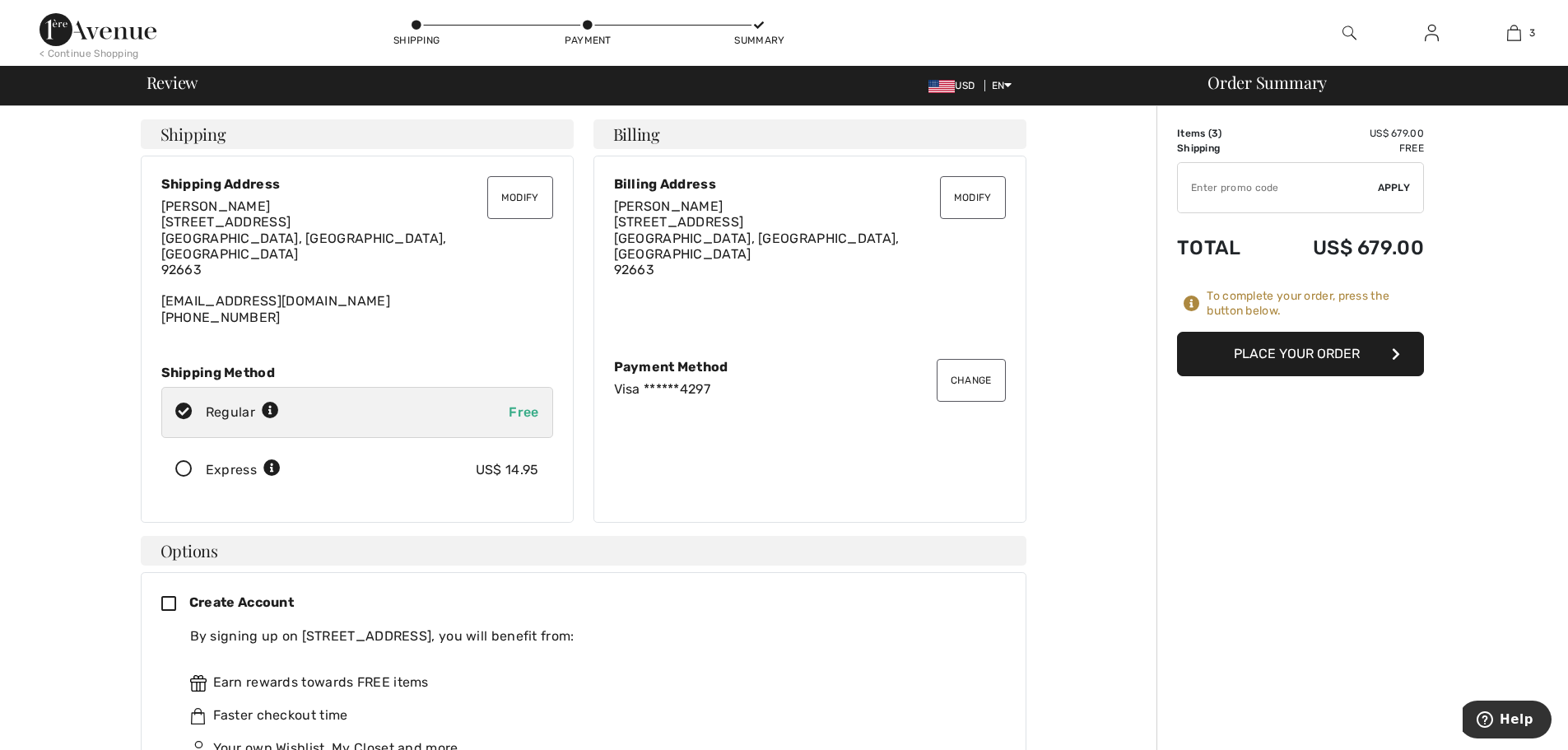
click at [1289, 355] on button "Place Your Order" at bounding box center [1300, 354] width 247 height 45
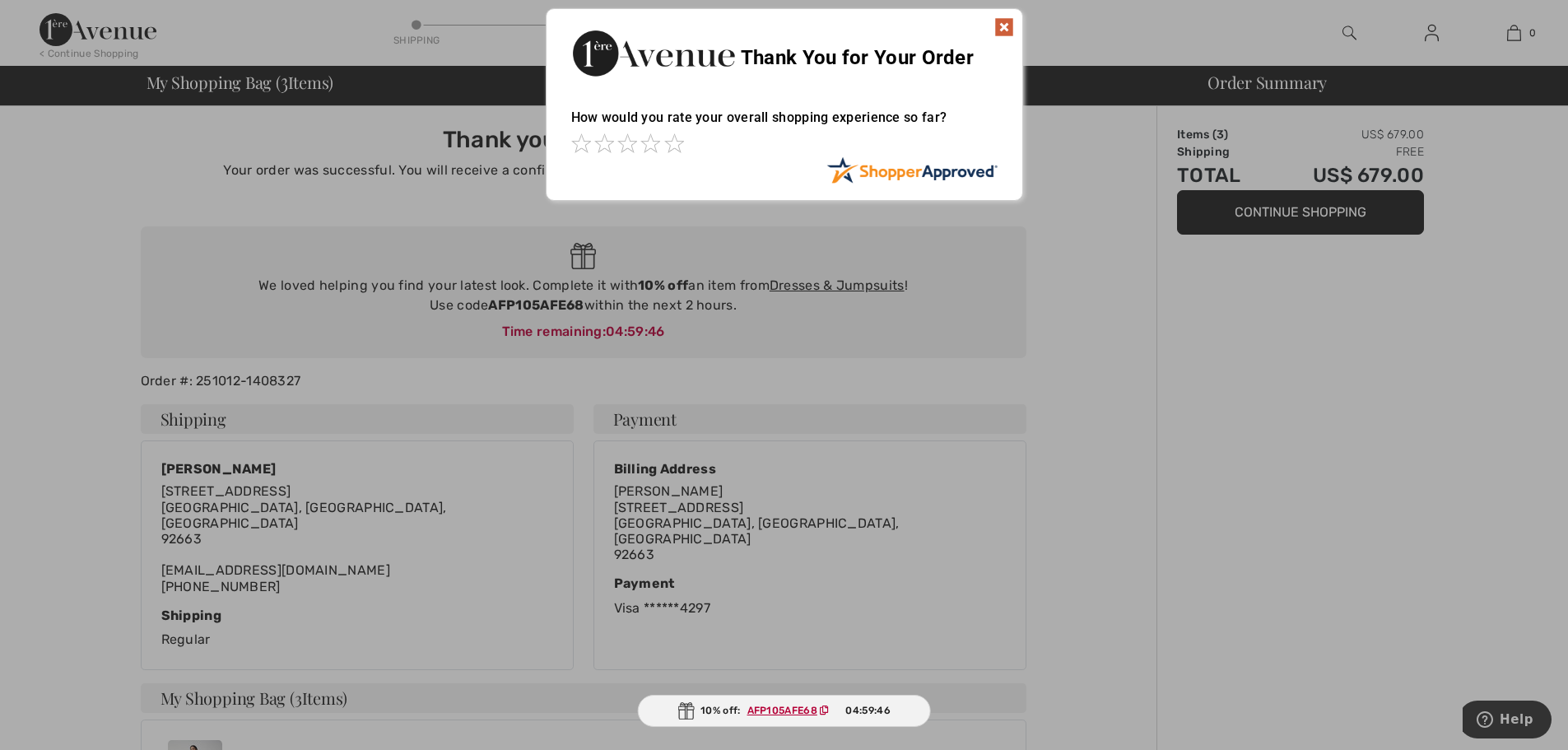
click at [996, 19] on img at bounding box center [1004, 27] width 19 height 19
